Goal: Information Seeking & Learning: Learn about a topic

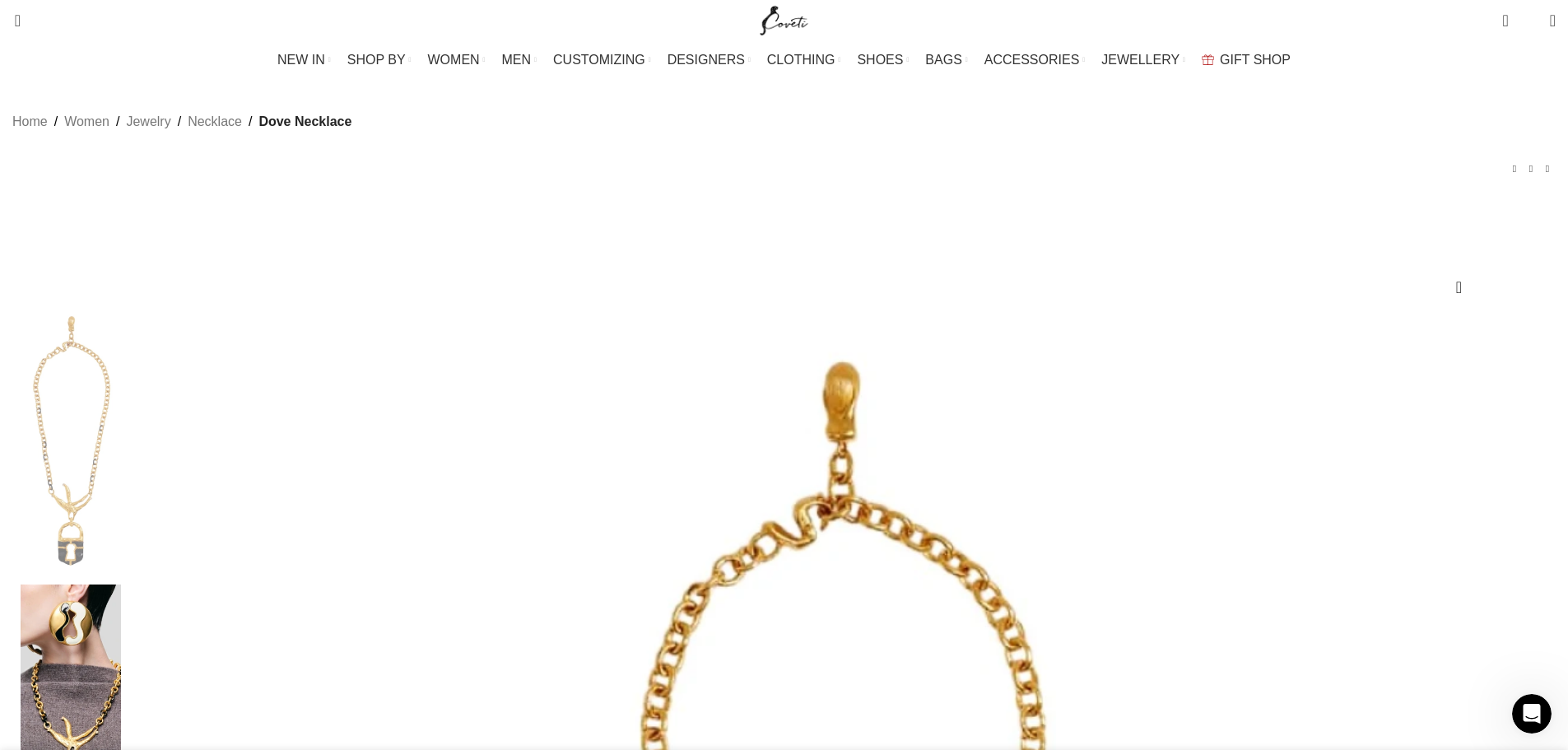
click at [336, 202] on div "Home Women Jewelry Necklace Dove Necklace Padlock Necklace $ 2,405 Back to prod…" at bounding box center [784, 157] width 1544 height 92
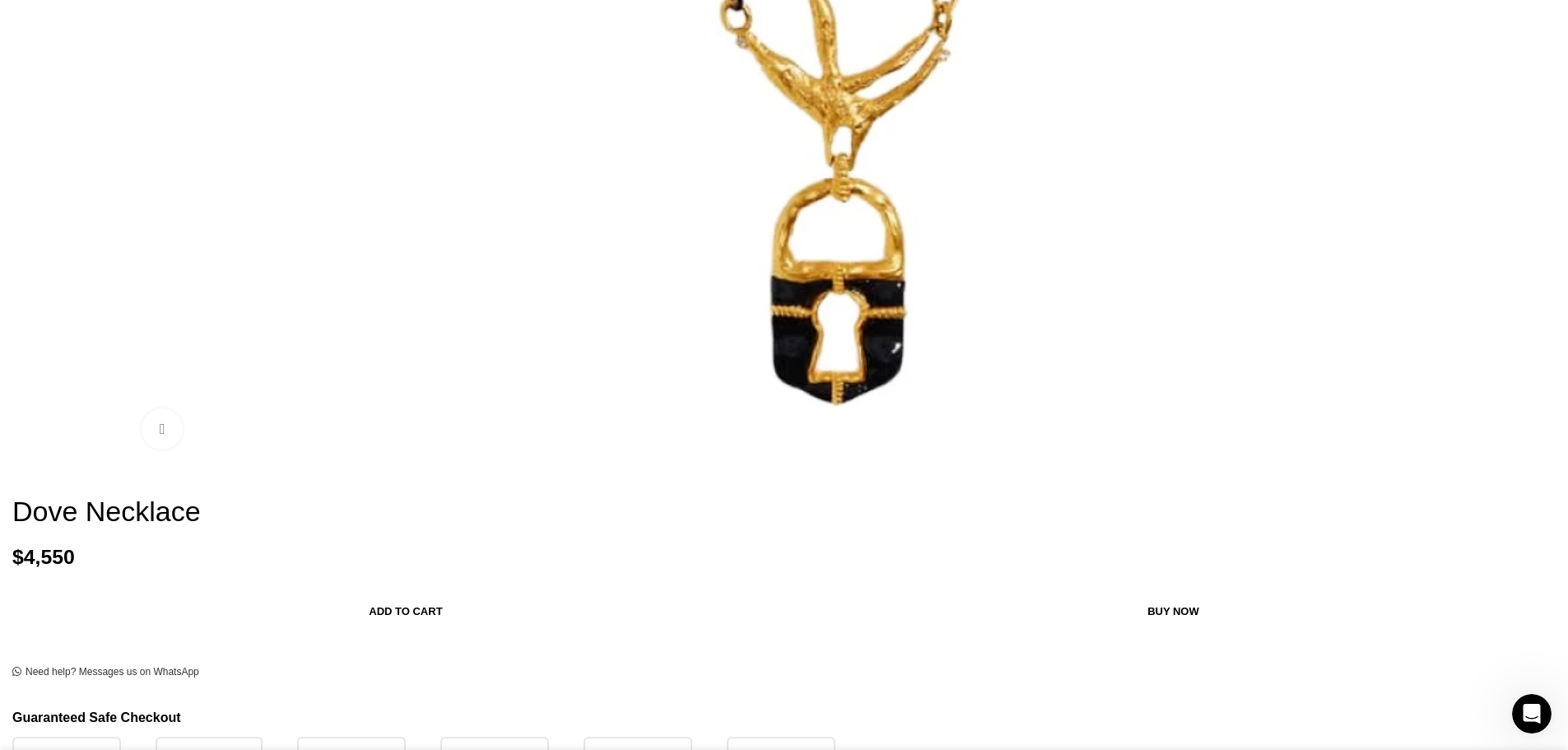
scroll to position [1271, 0]
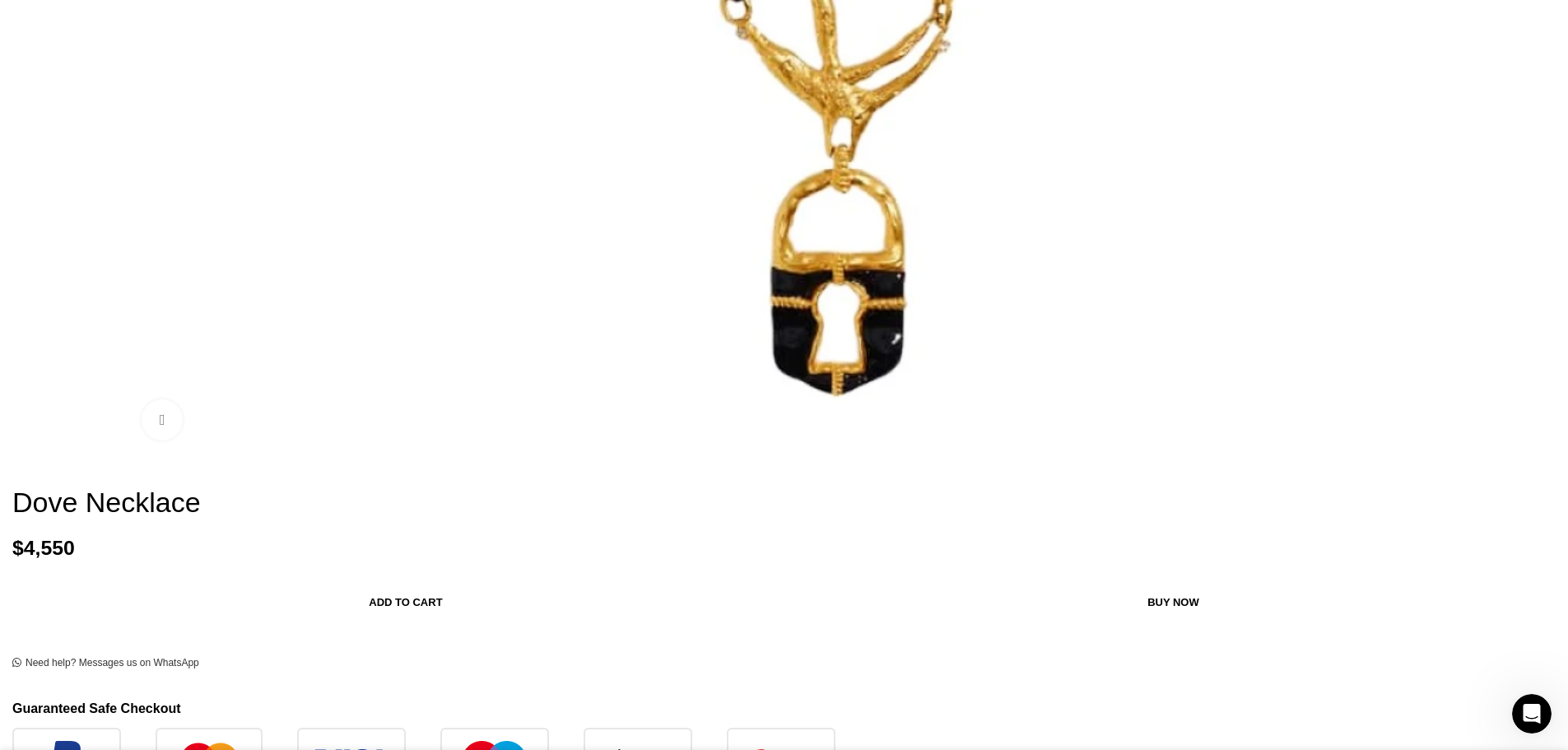
drag, startPoint x: 265, startPoint y: 281, endPoint x: 824, endPoint y: 478, distance: 592.7
copy div "Loremipsumdo Sitametconse Adip Elitsedd Eius tempor inc utlabore etdolo magna a…"
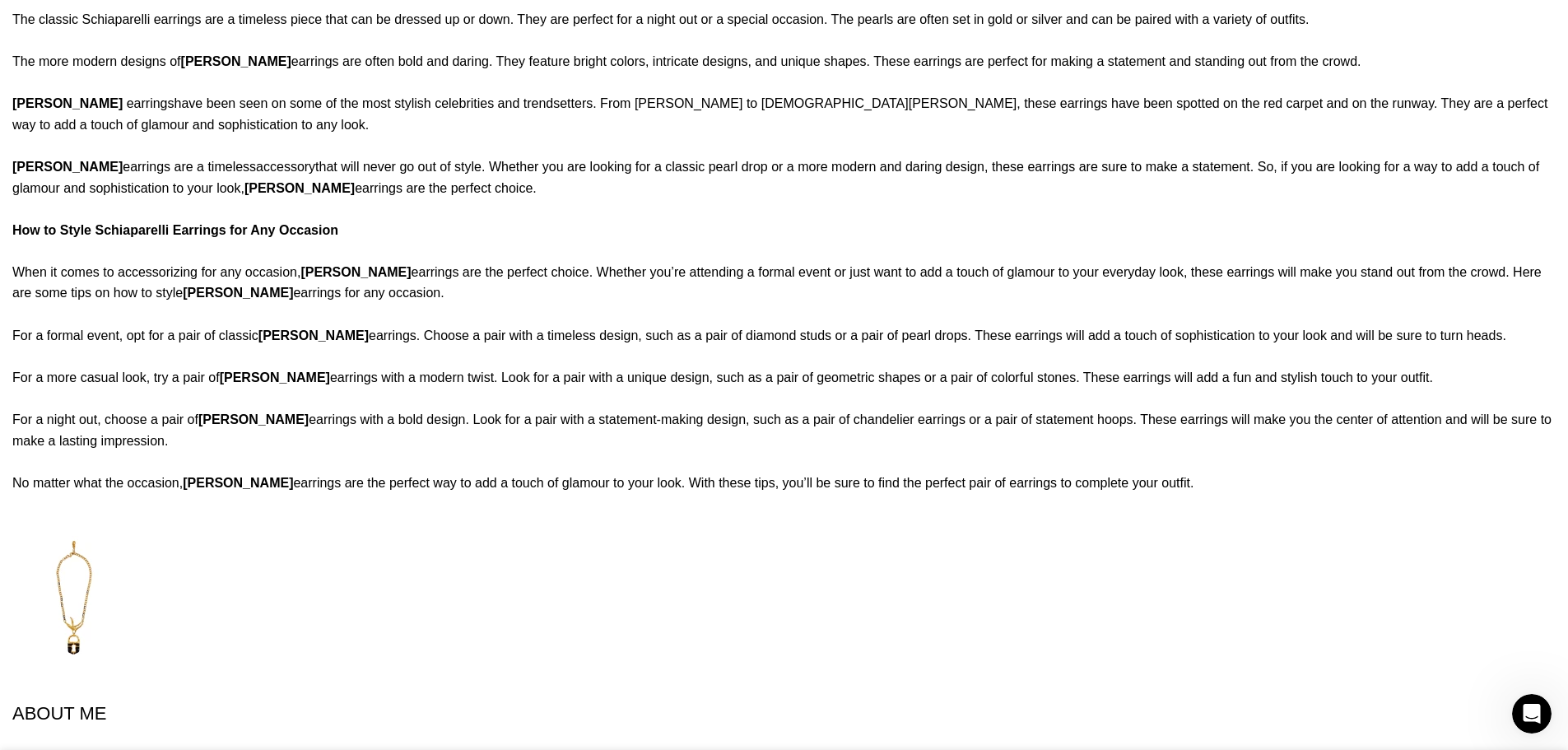
scroll to position [2391, 0]
drag, startPoint x: 281, startPoint y: 177, endPoint x: 679, endPoint y: 481, distance: 500.8
click at [679, 481] on div "Description Shipping & Returns Schiaparelli Schiaparelli Dove Necklace This ena…" at bounding box center [784, 445] width 1544 height 1389
copy div "Jewellery: You can clean your jewellery yourself, provided you use a special pr…"
